Goal: Download file/media

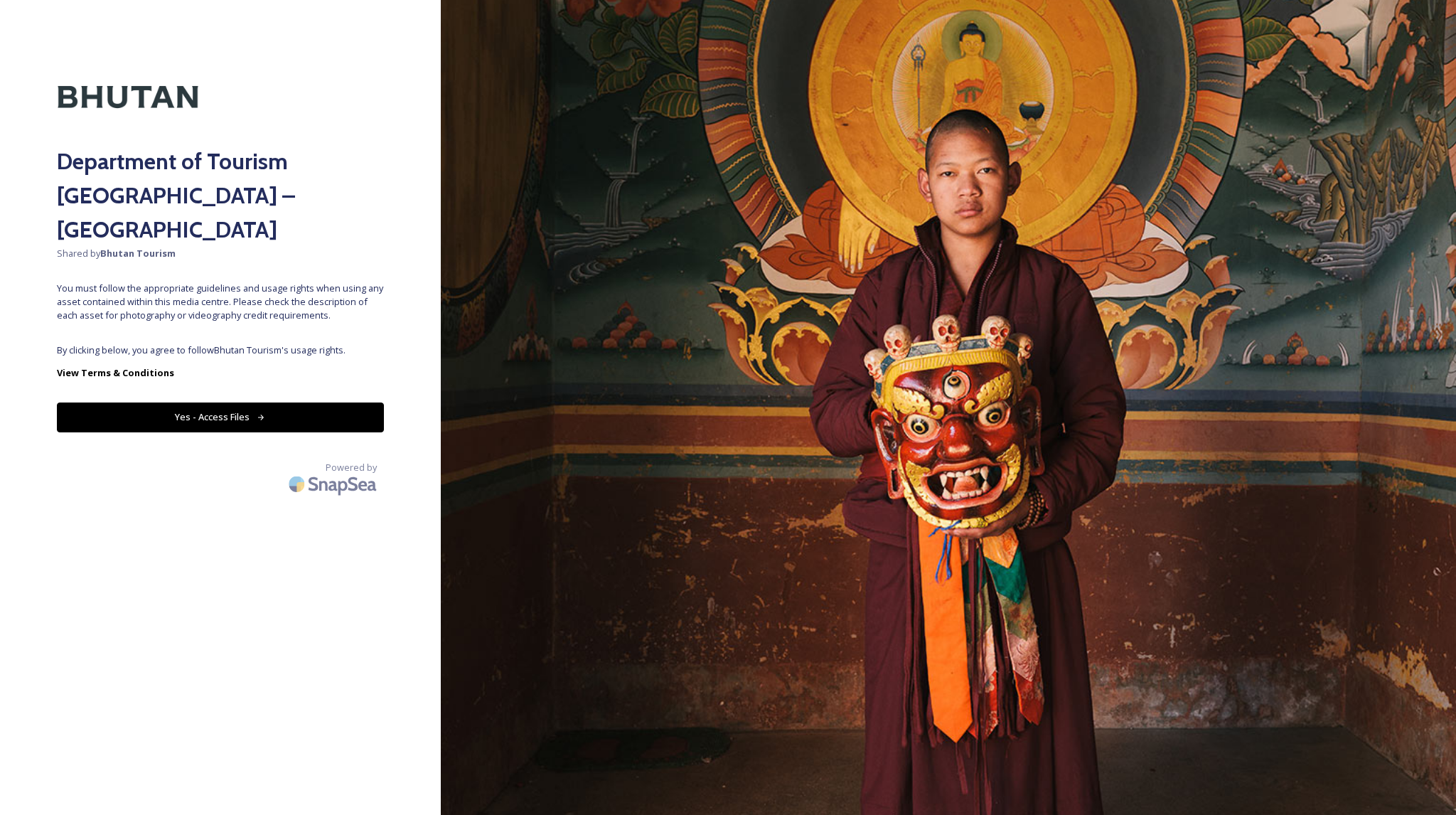
click at [318, 402] on button "Yes - Access Files" at bounding box center [220, 416] width 327 height 29
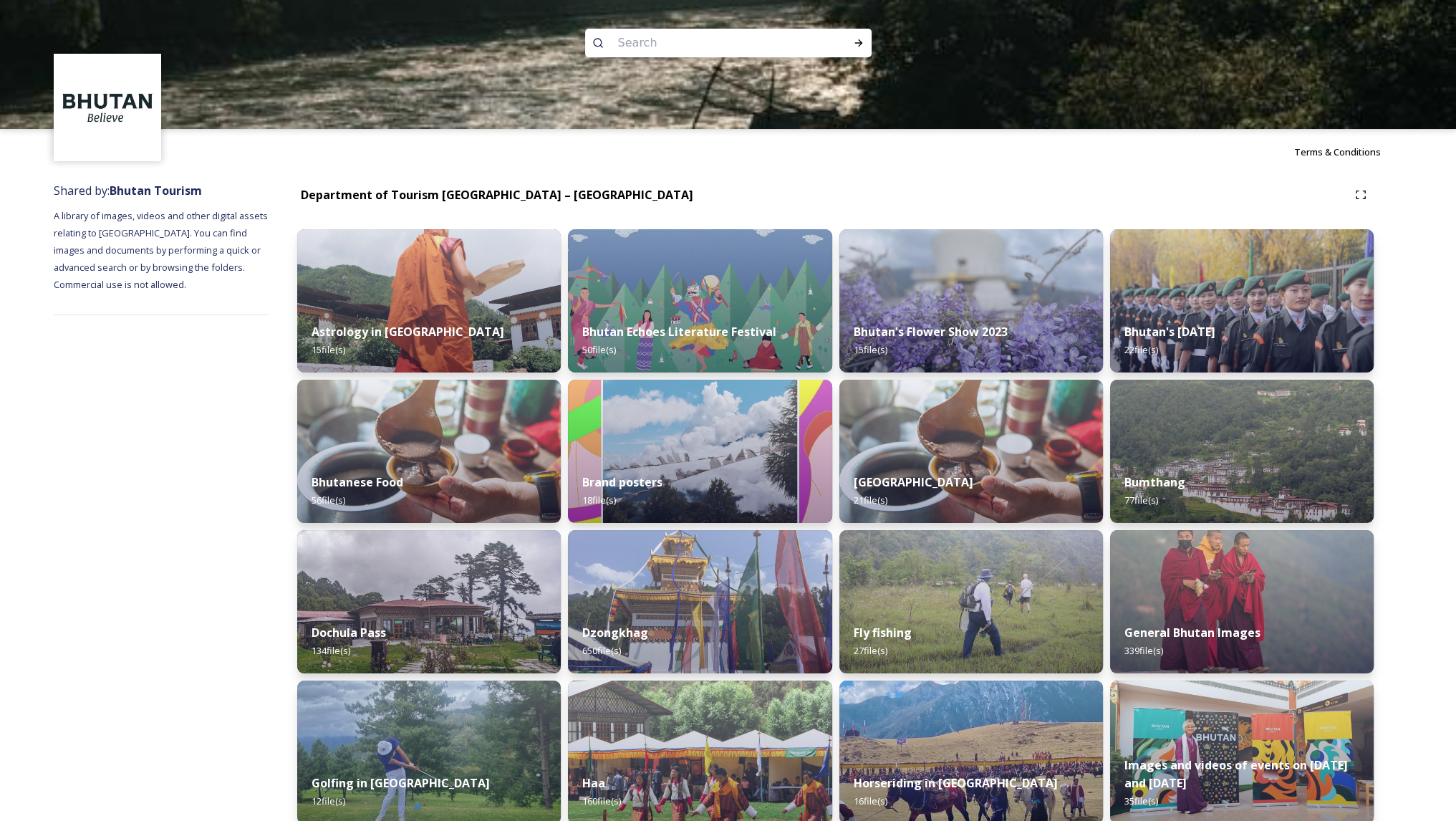
click at [709, 50] on input at bounding box center [709, 43] width 196 height 31
type input "flag"
click at [858, 35] on div "Run Search" at bounding box center [858, 43] width 26 height 26
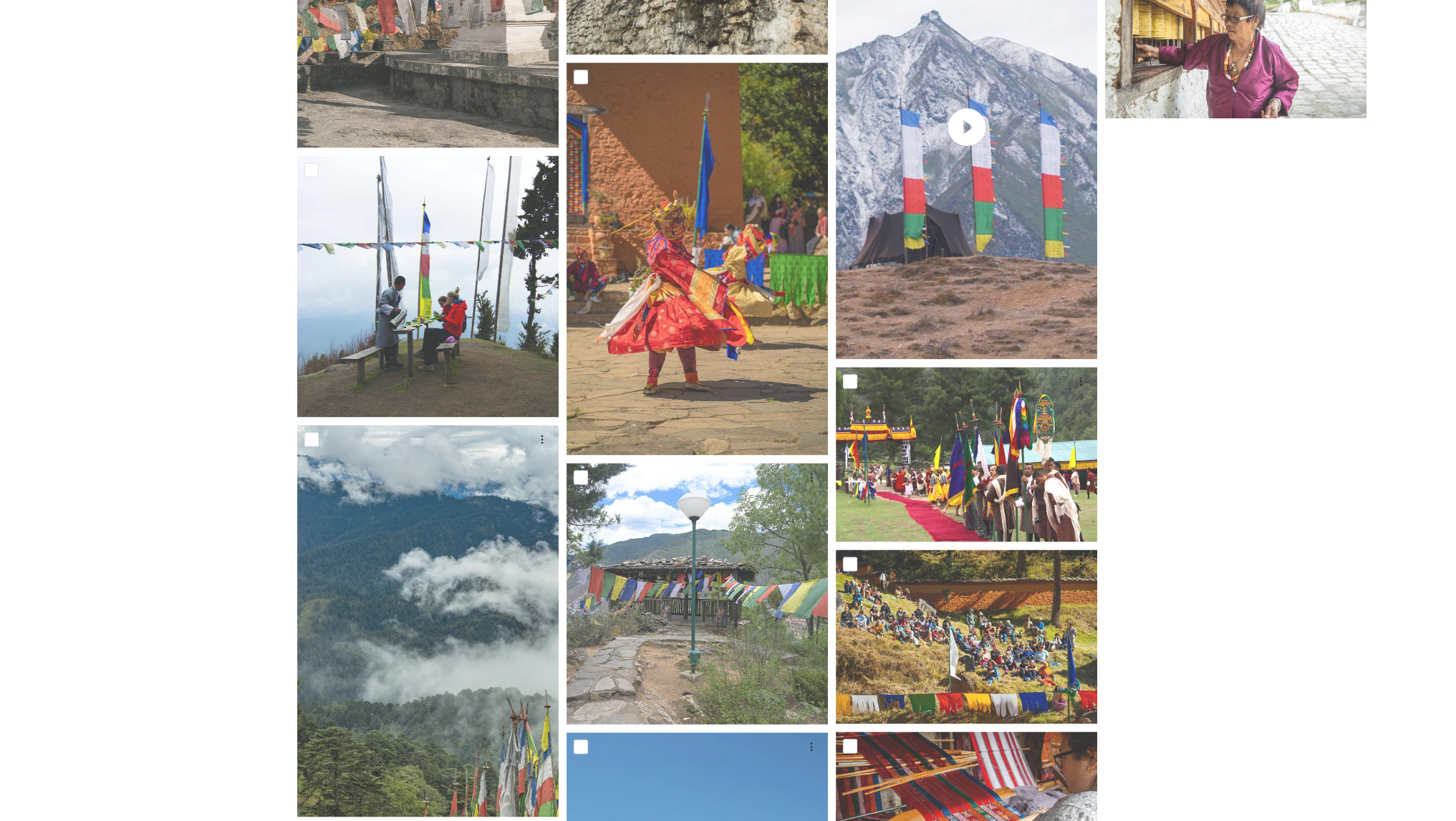
scroll to position [2739, 0]
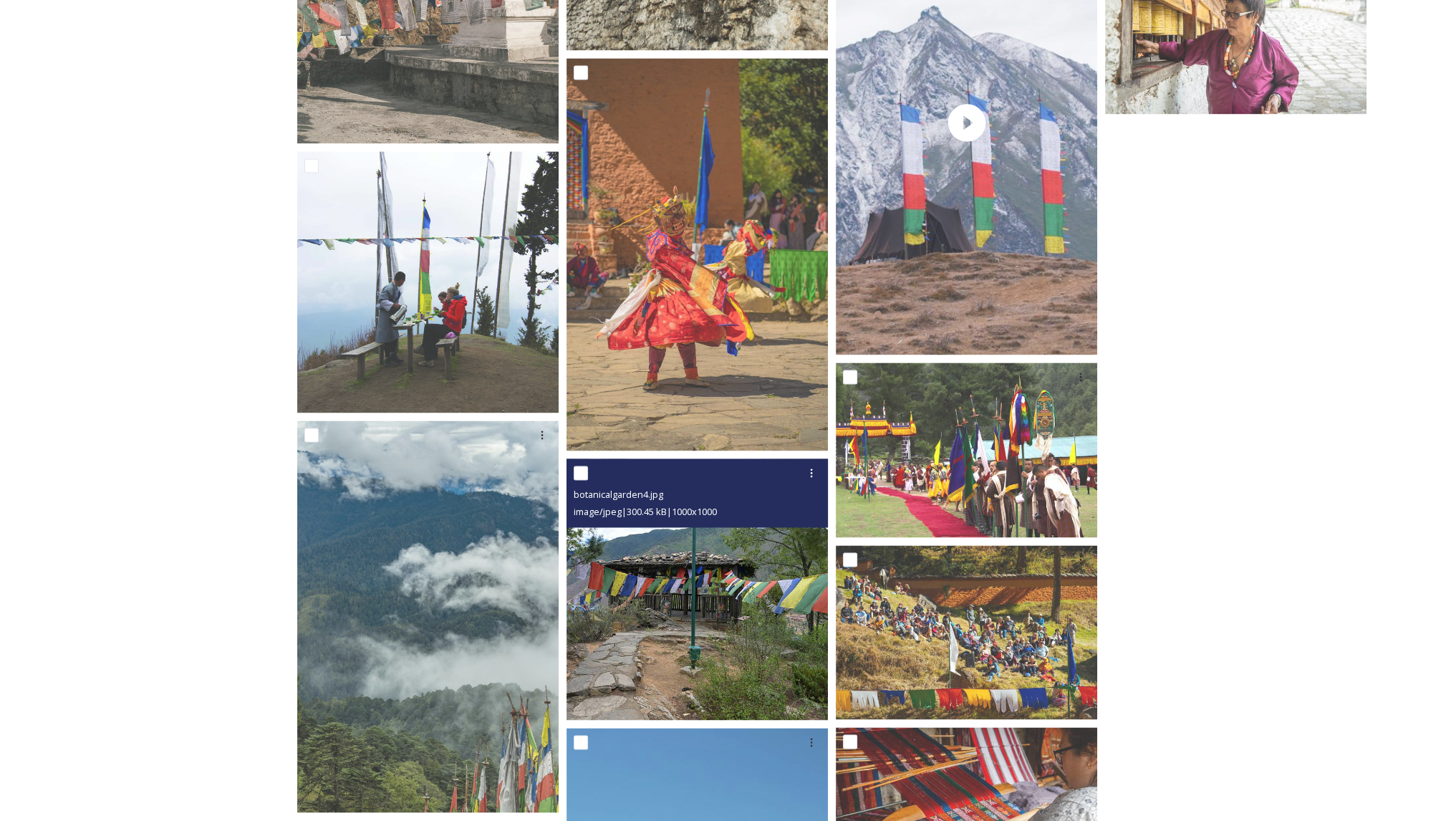
click at [717, 588] on img at bounding box center [697, 589] width 262 height 262
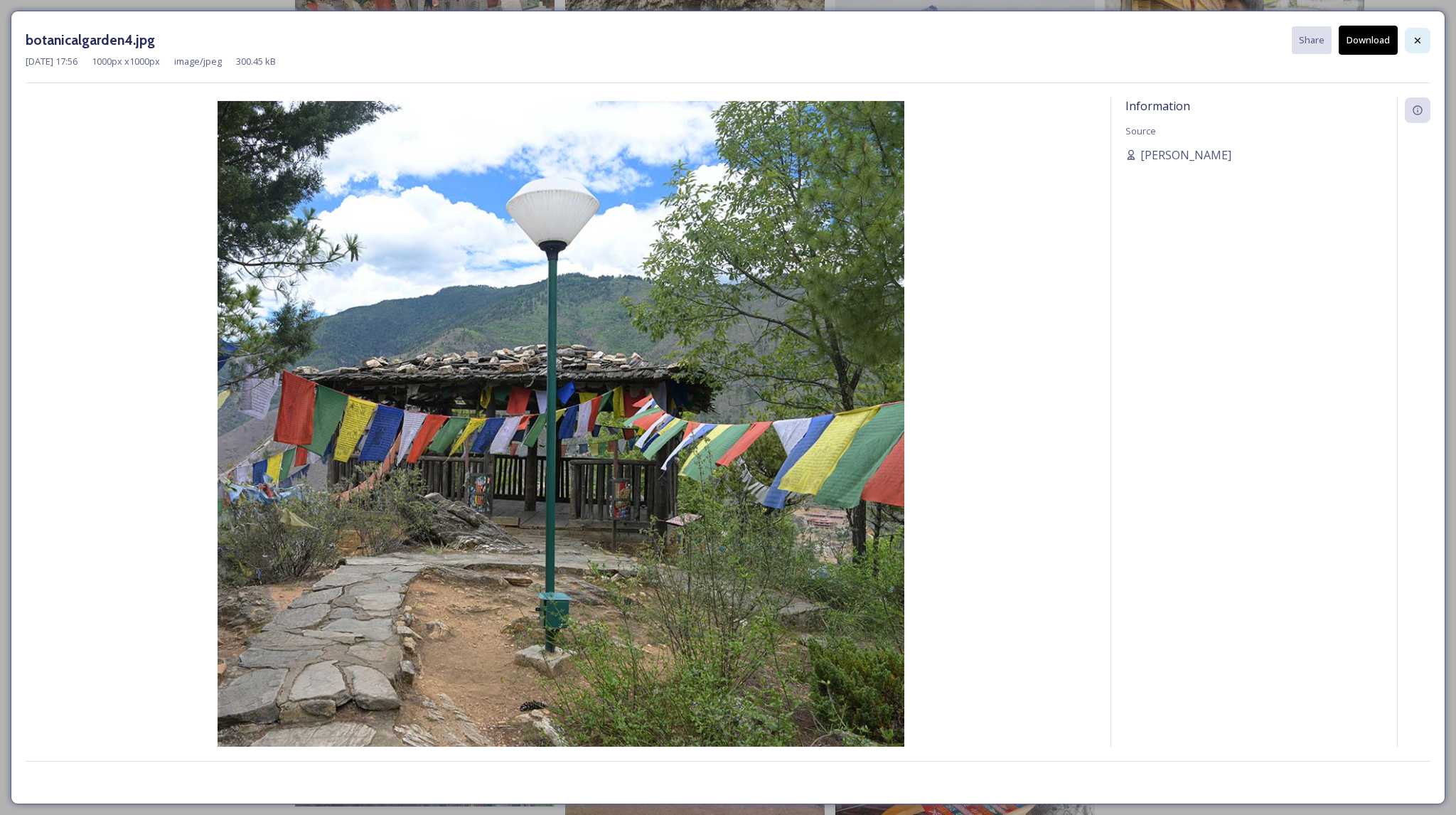
click at [1420, 41] on icon at bounding box center [1417, 40] width 11 height 11
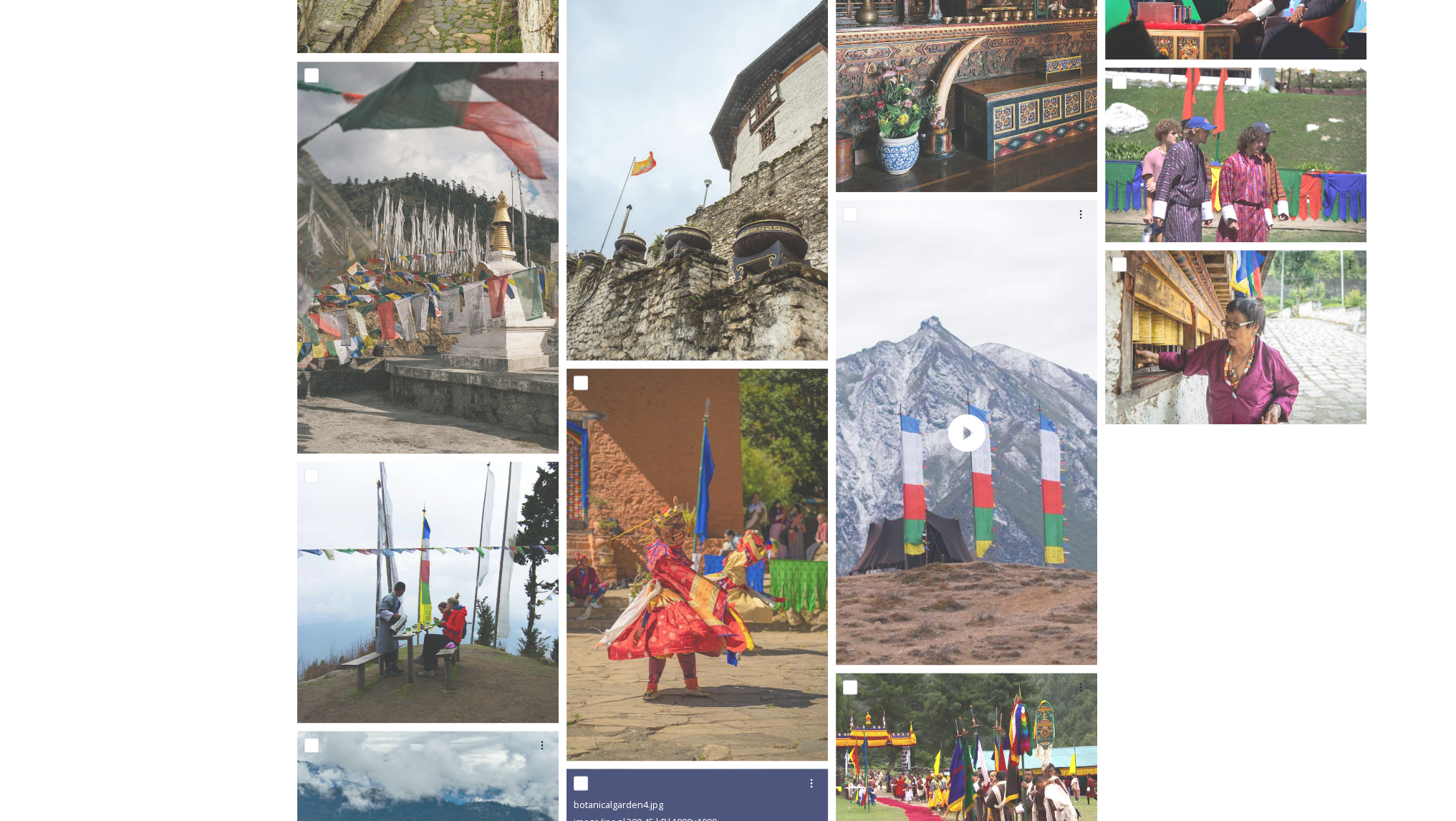
scroll to position [2313, 0]
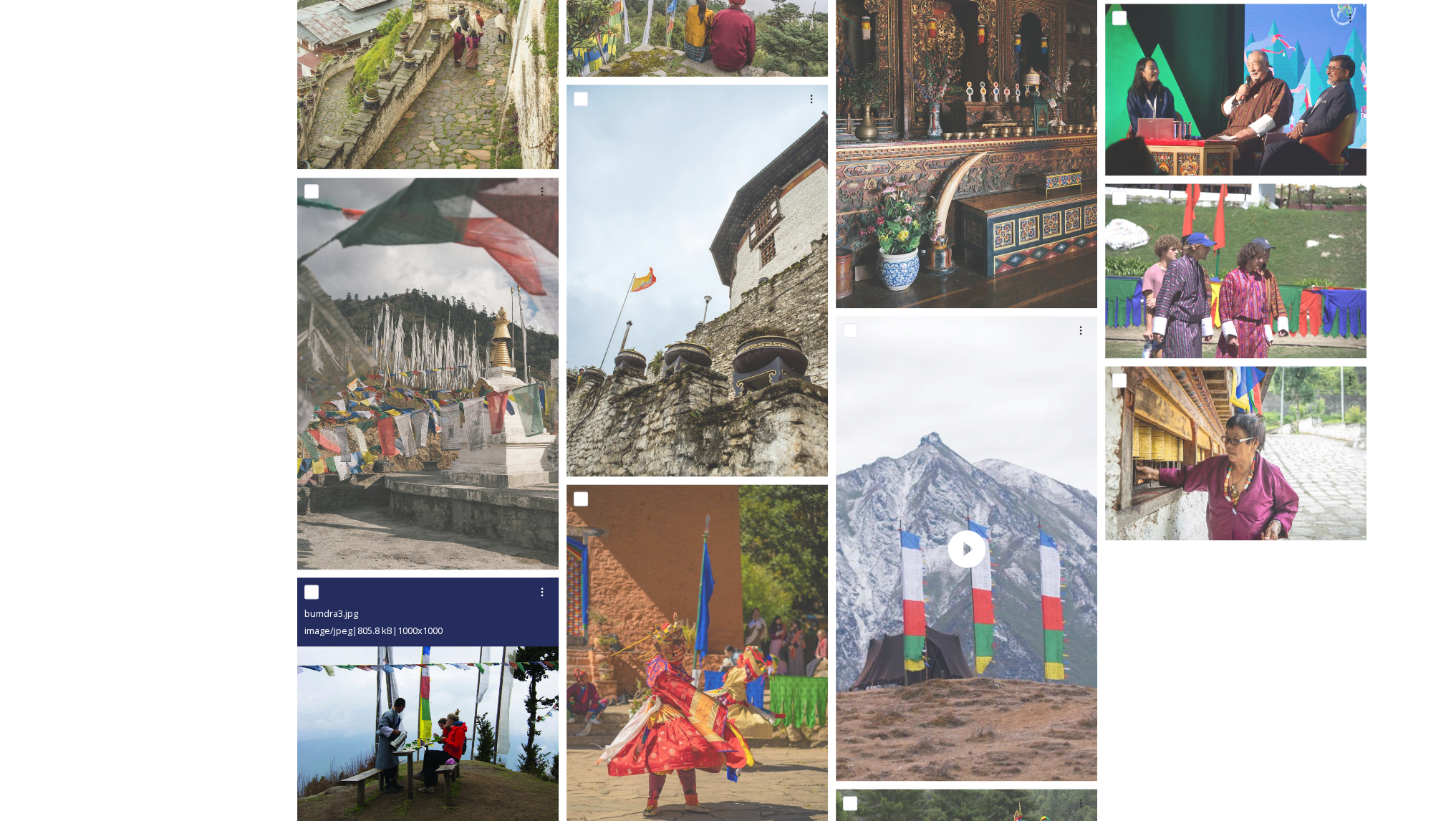
click at [372, 650] on img at bounding box center [428, 708] width 262 height 262
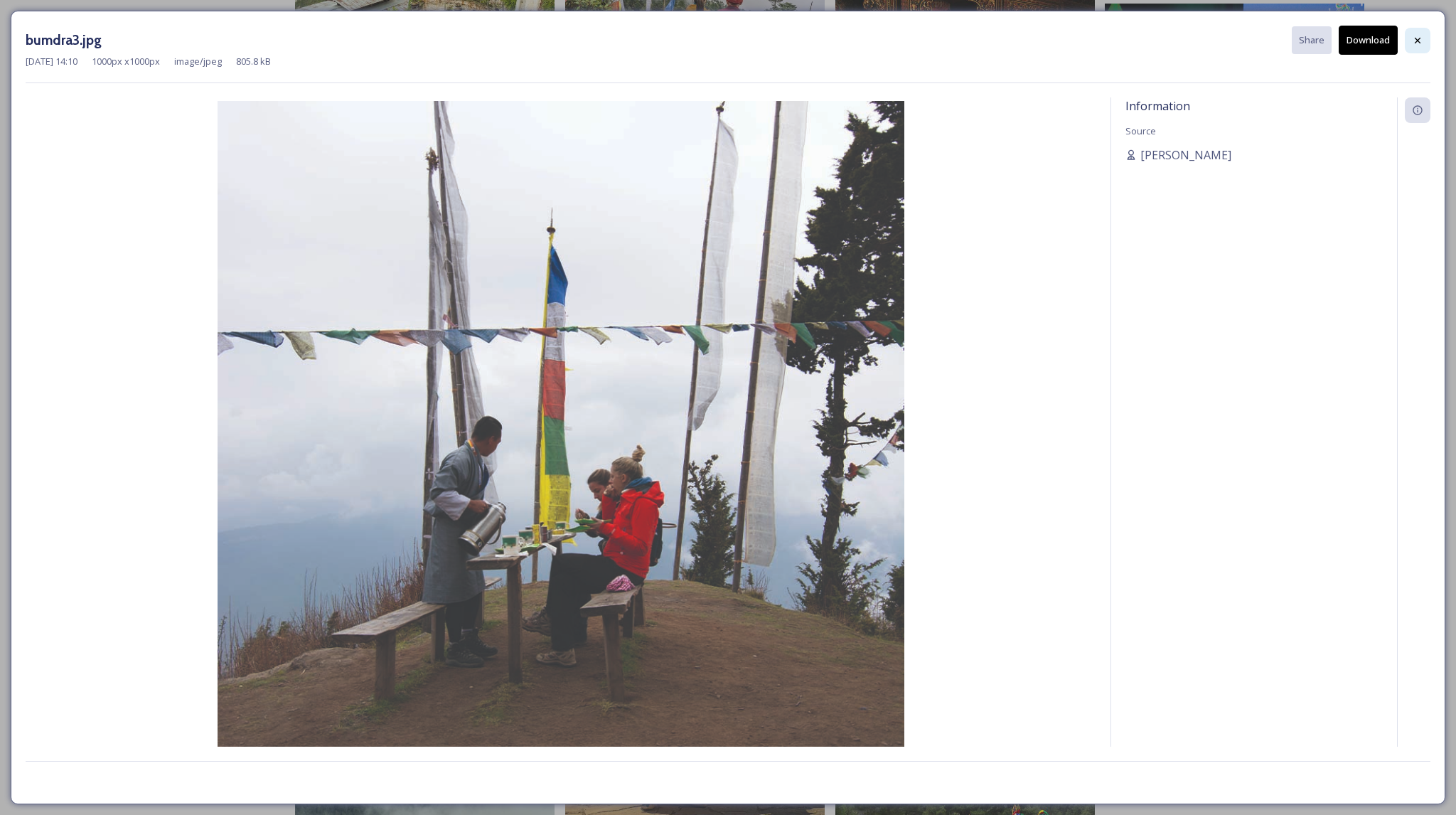
click at [1420, 32] on div at bounding box center [1417, 40] width 26 height 26
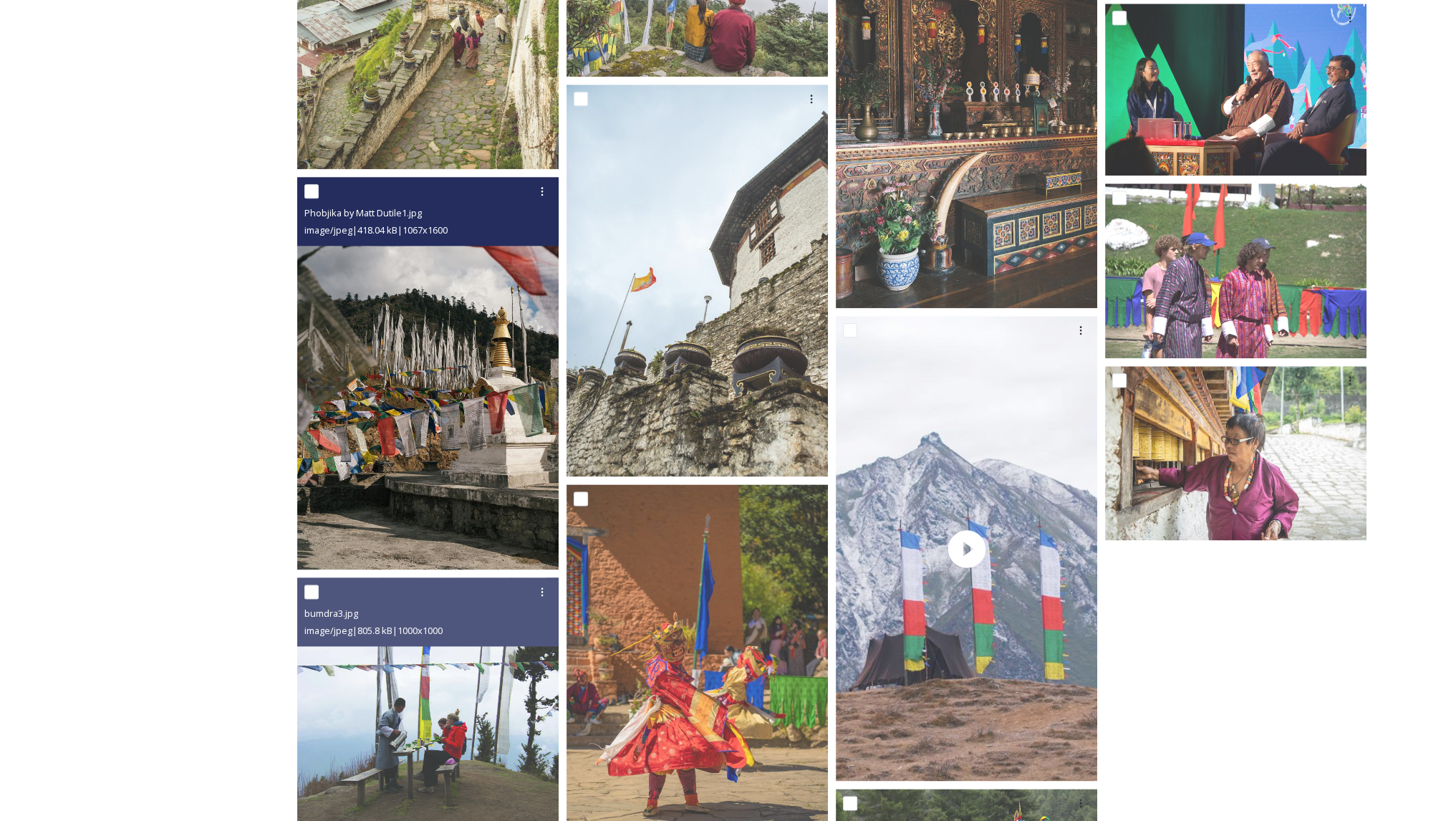
click at [354, 442] on img at bounding box center [428, 373] width 262 height 392
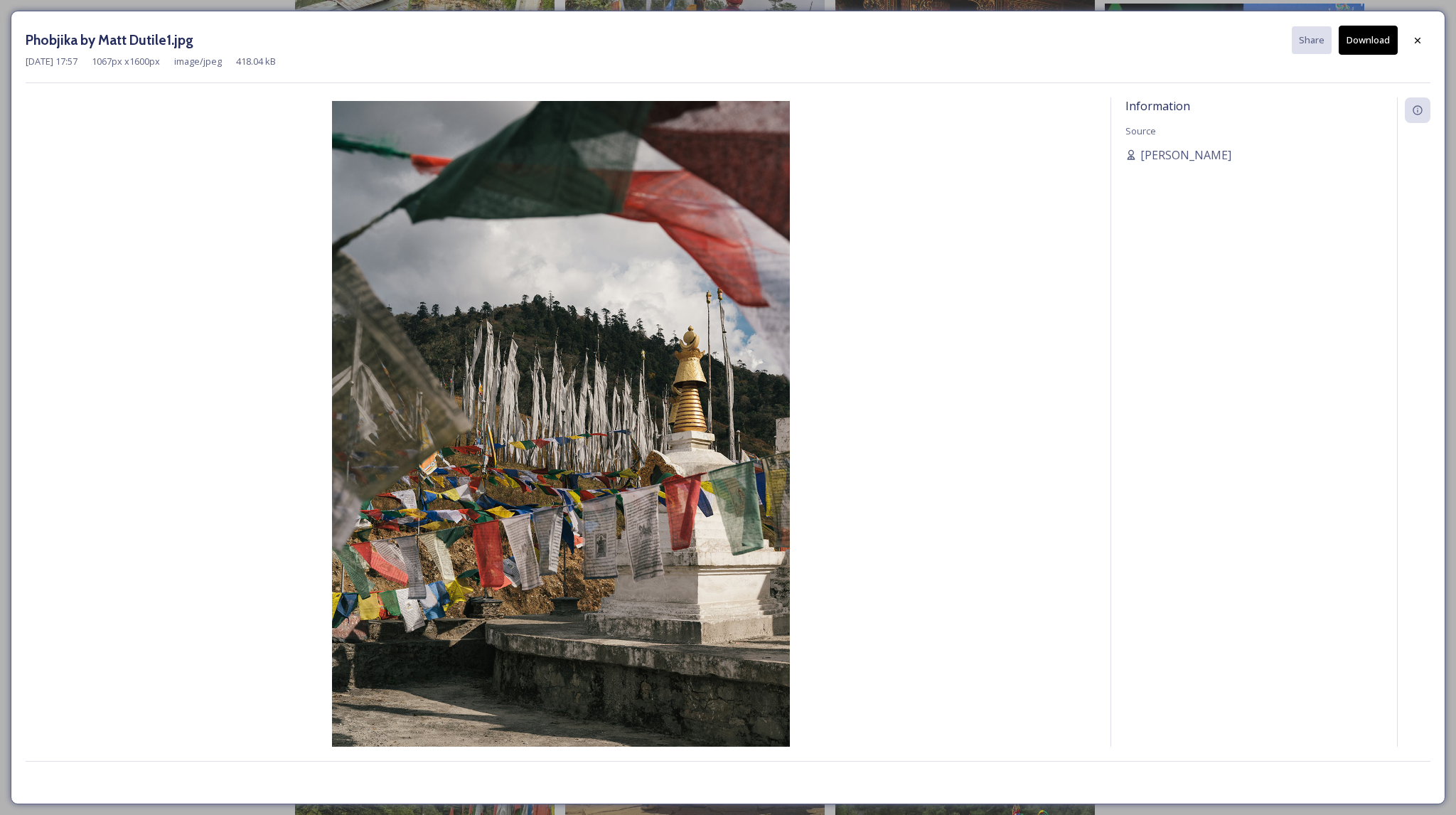
click at [1360, 43] on button "Download" at bounding box center [1368, 40] width 59 height 29
click at [1423, 47] on div at bounding box center [1417, 40] width 26 height 26
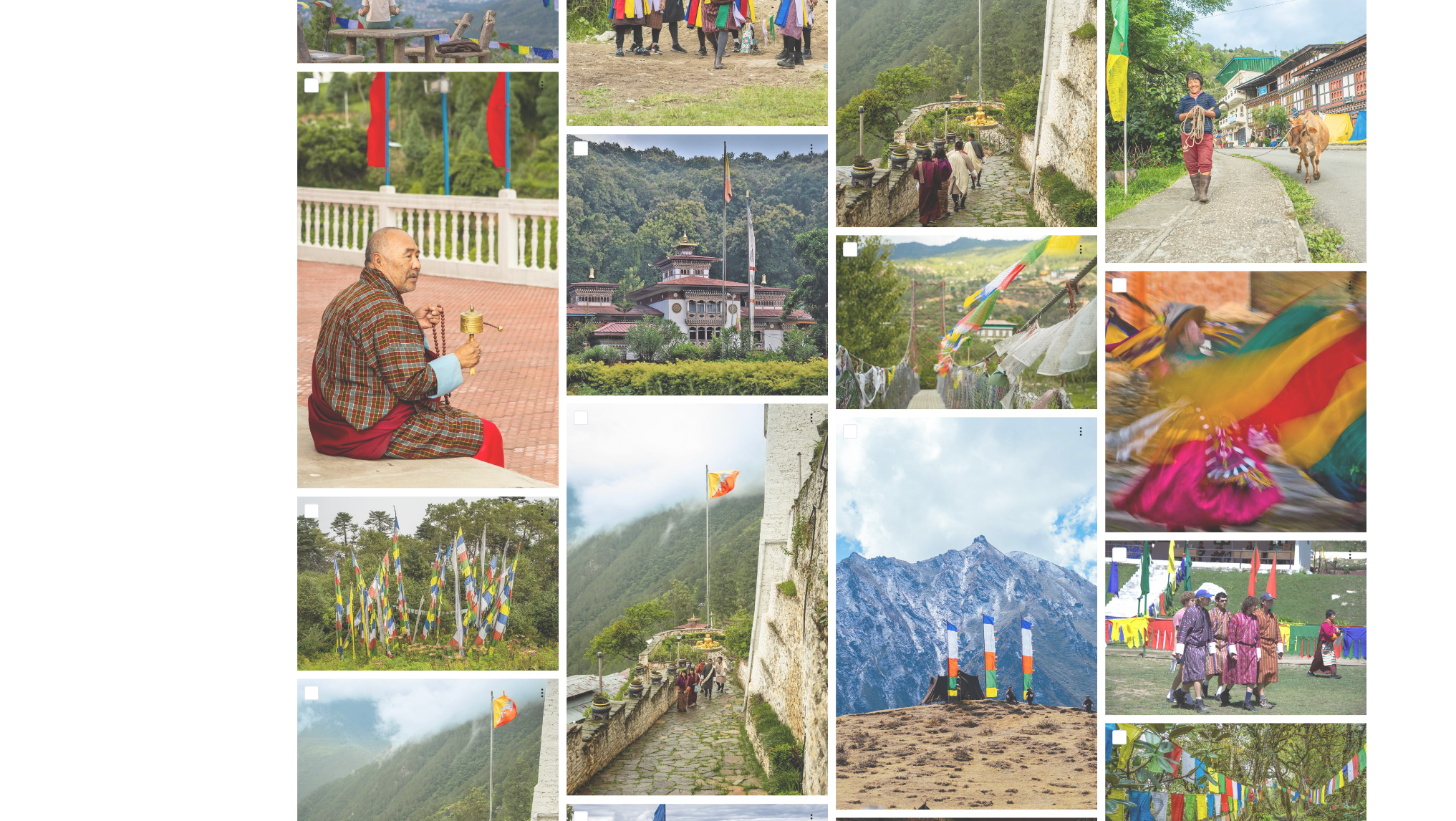
scroll to position [1443, 0]
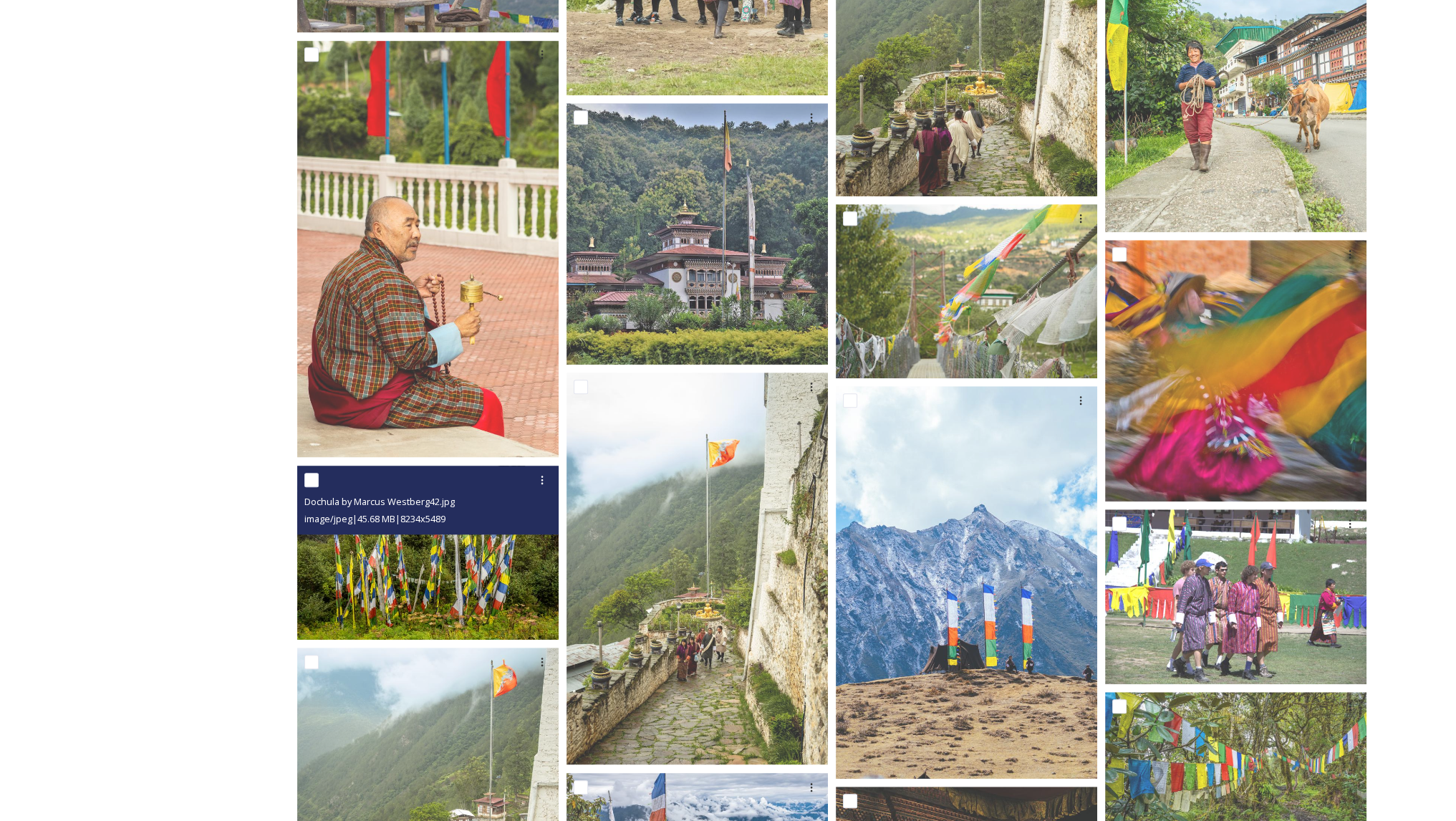
click at [399, 565] on img at bounding box center [428, 552] width 262 height 175
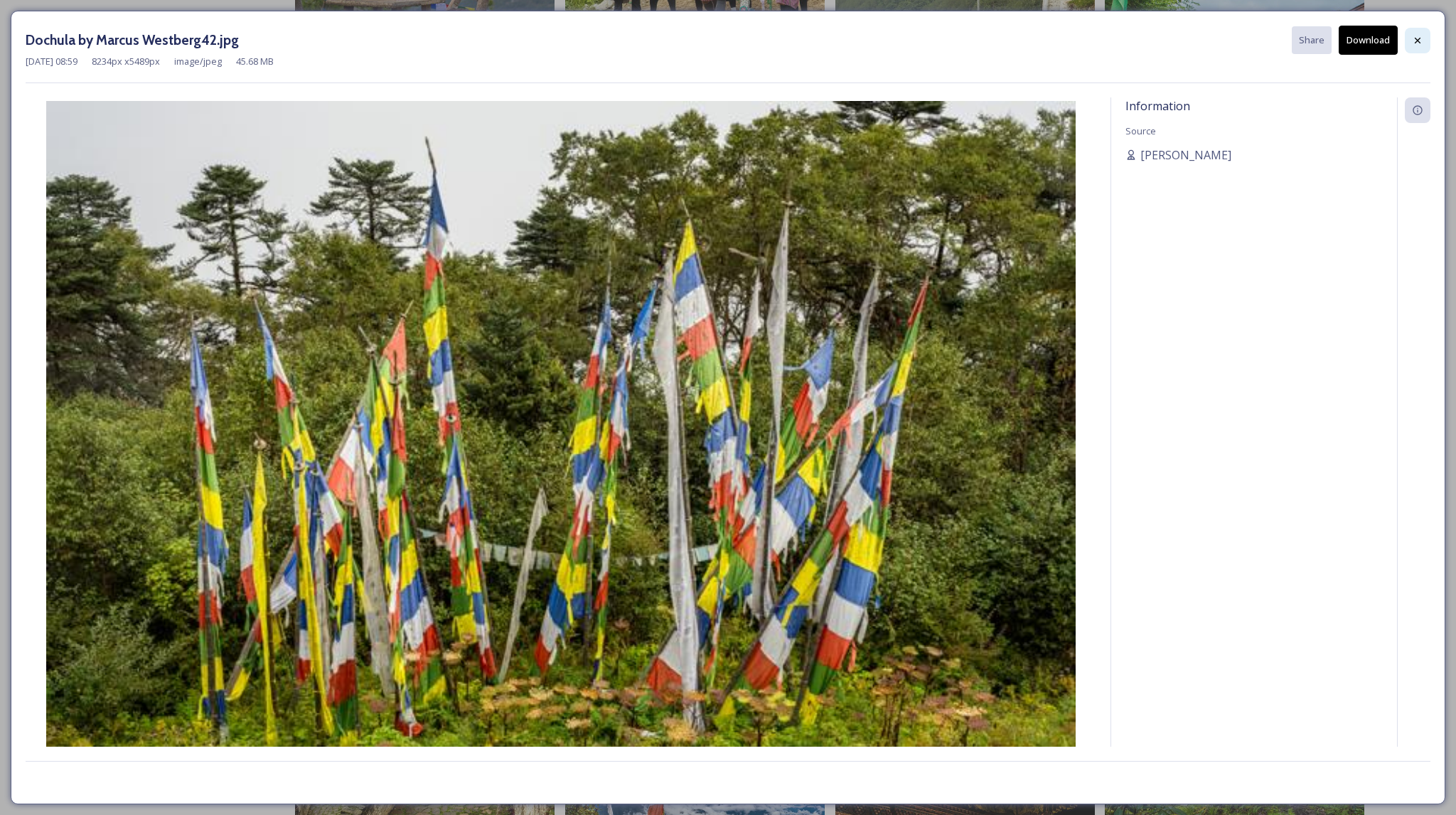
click at [1416, 46] on div at bounding box center [1417, 40] width 26 height 26
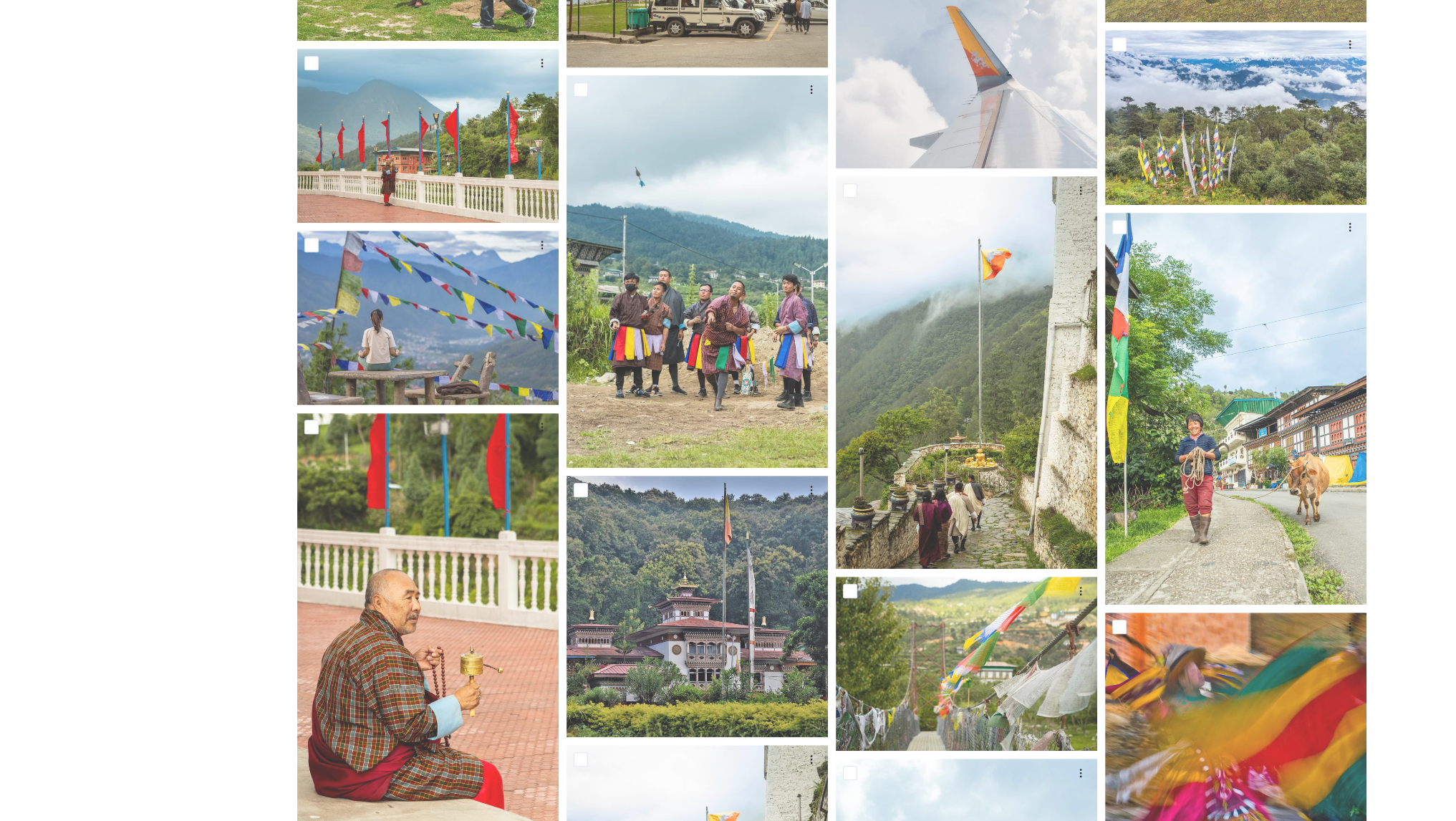
scroll to position [1071, 0]
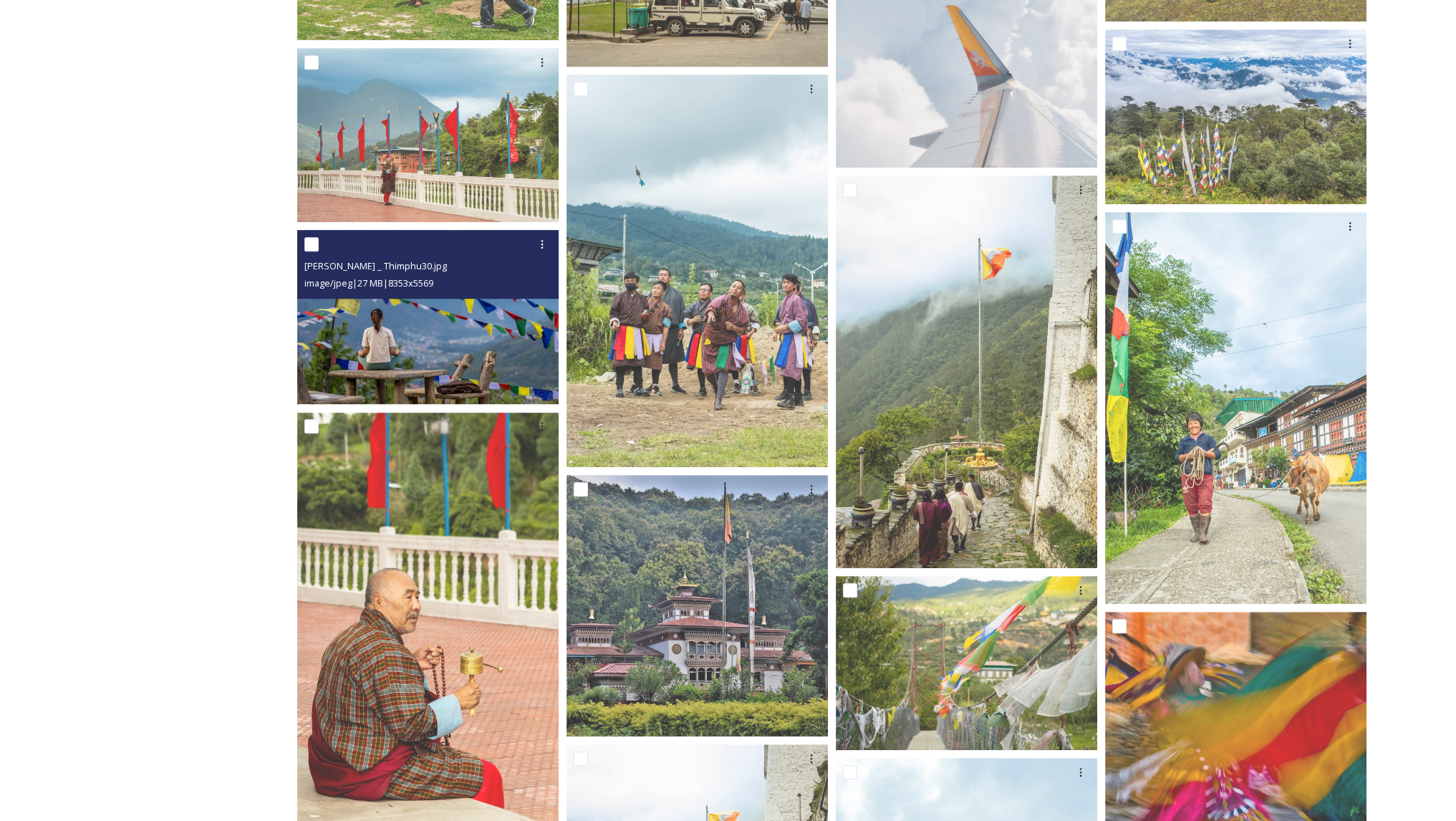
click at [344, 310] on img at bounding box center [428, 317] width 262 height 175
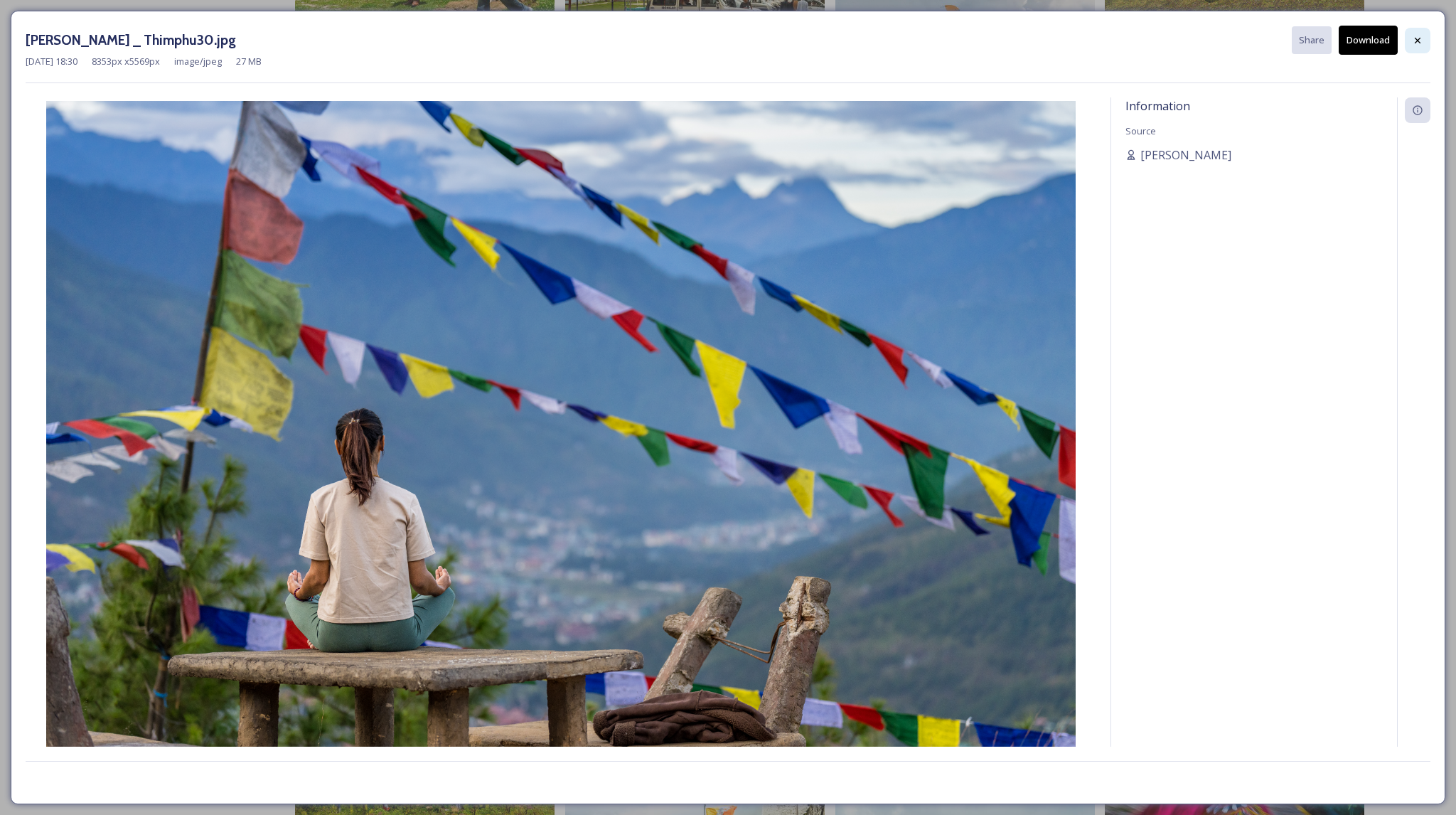
click at [1419, 37] on icon at bounding box center [1417, 40] width 11 height 11
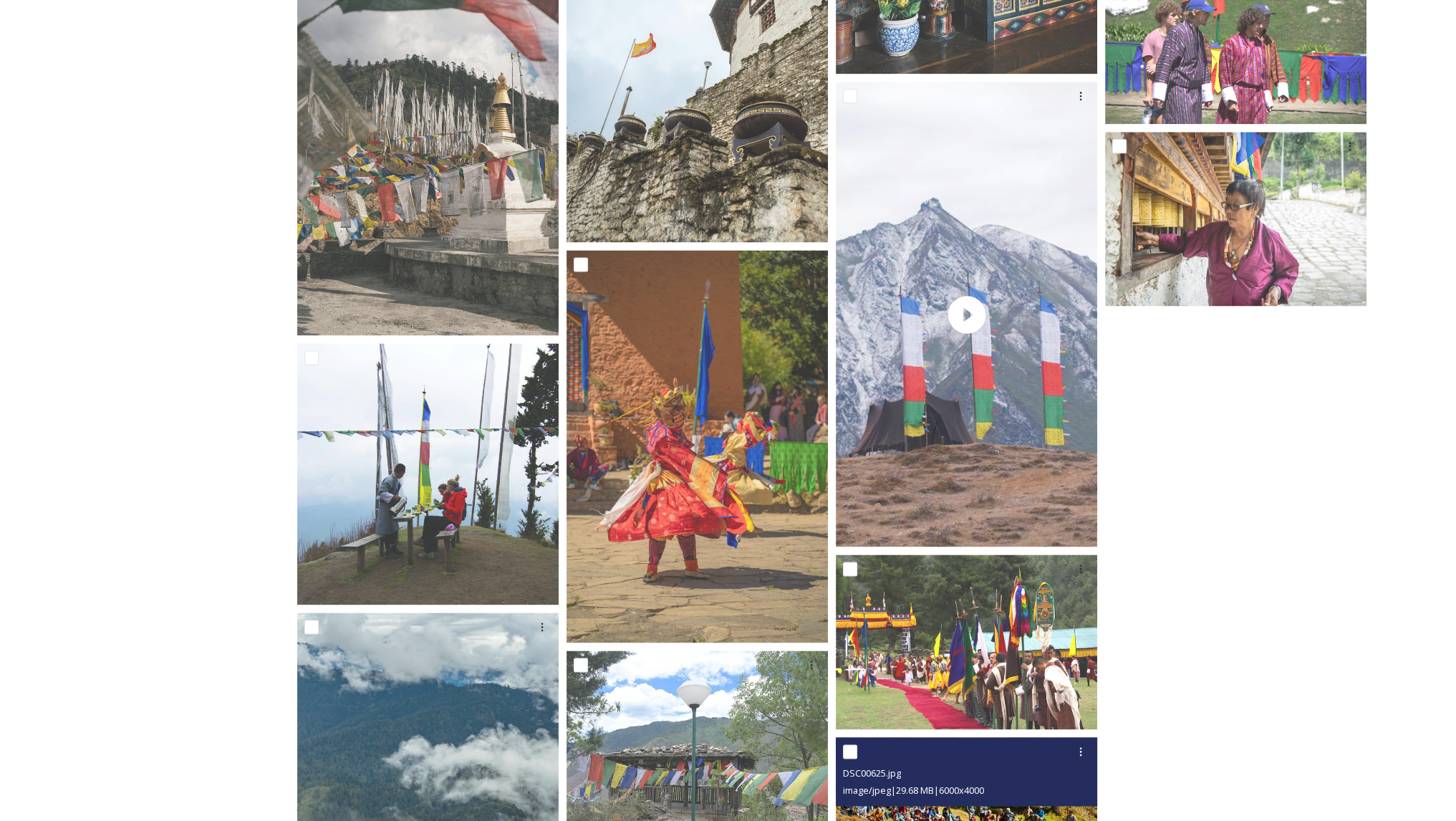
scroll to position [2548, 0]
